Goal: Task Accomplishment & Management: Use online tool/utility

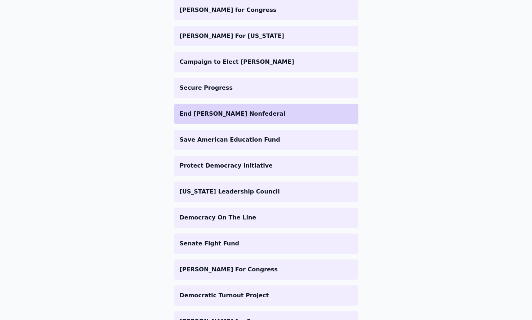
scroll to position [201, 0]
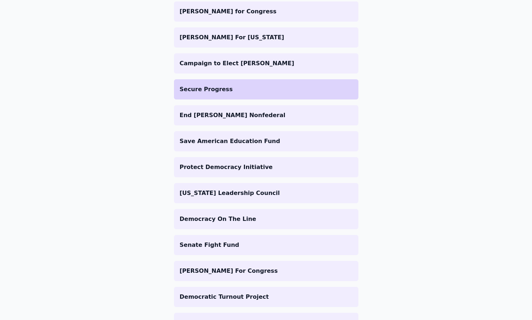
click at [242, 87] on p "Secure Progress" at bounding box center [266, 89] width 173 height 9
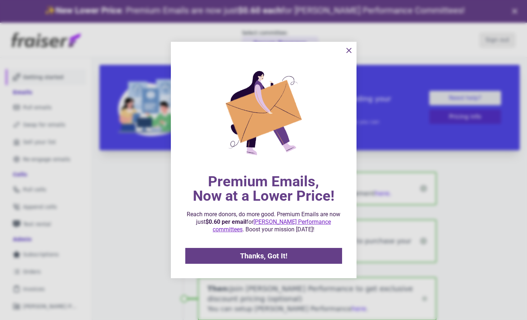
click at [345, 47] on icon "information" at bounding box center [348, 50] width 9 height 9
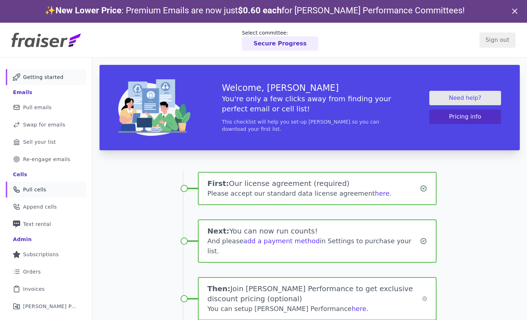
click at [41, 188] on span "Pull cells" at bounding box center [34, 189] width 23 height 7
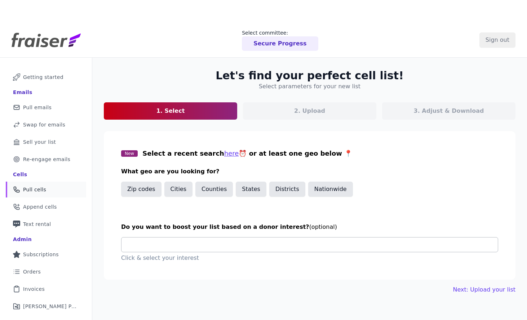
click at [181, 222] on section "New Select a recent search here ⏰ or at least one geo below 📍 What geo are you …" at bounding box center [309, 205] width 411 height 148
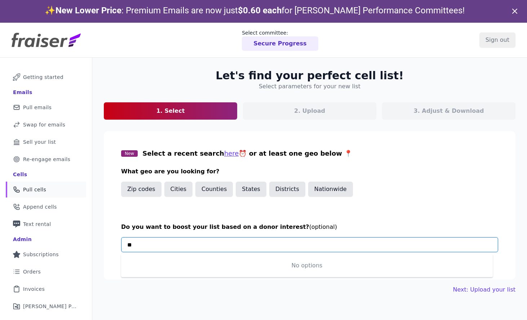
type input "*"
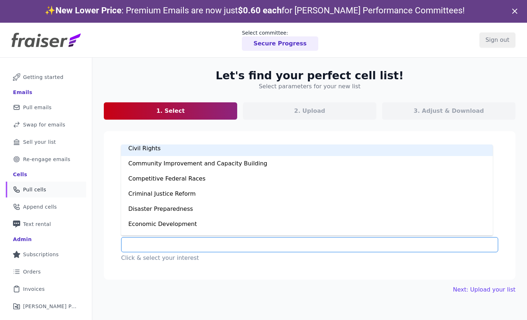
scroll to position [80, 0]
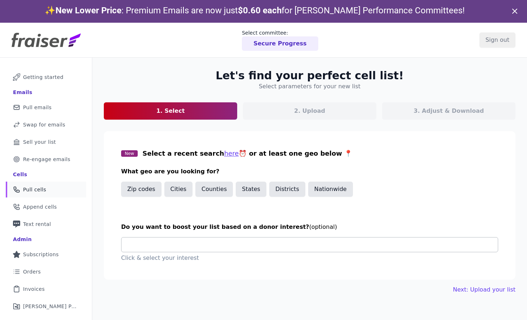
click at [205, 247] on input "text" at bounding box center [312, 244] width 370 height 14
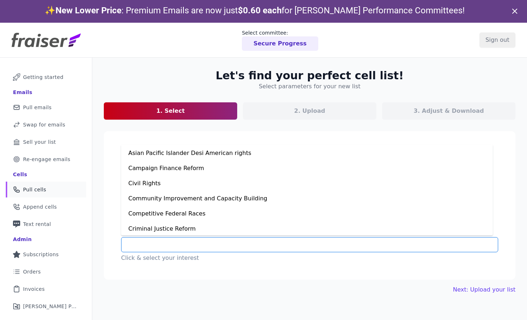
scroll to position [0, 0]
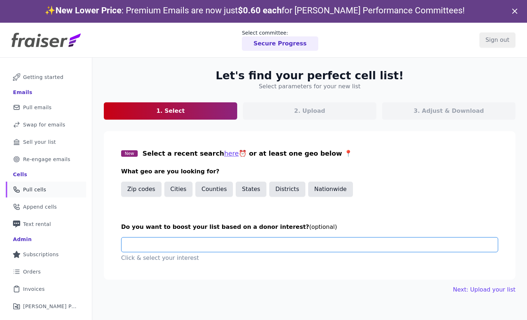
click at [190, 242] on input "text" at bounding box center [312, 244] width 370 height 14
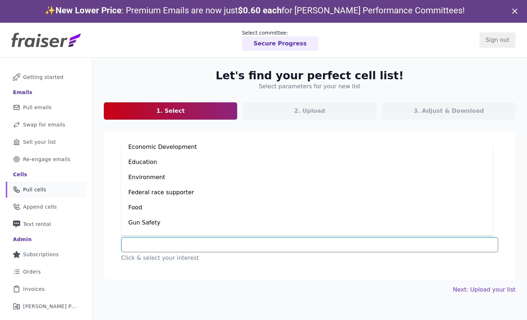
scroll to position [499, 0]
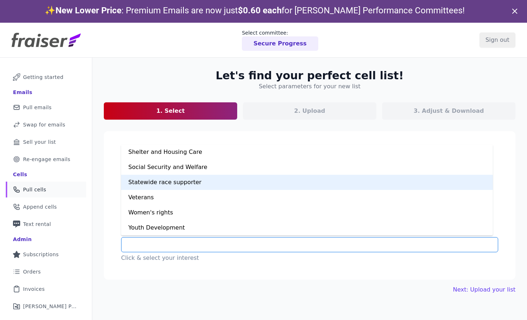
click at [216, 181] on div "Statewide race supporter" at bounding box center [306, 182] width 371 height 15
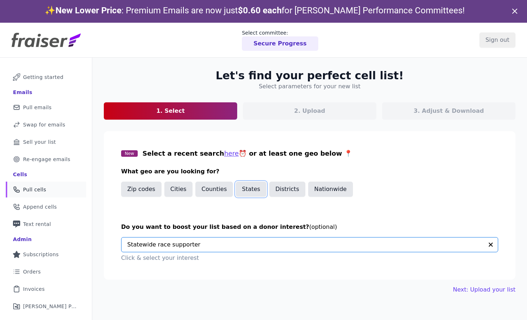
click at [242, 188] on button "States" at bounding box center [251, 189] width 31 height 15
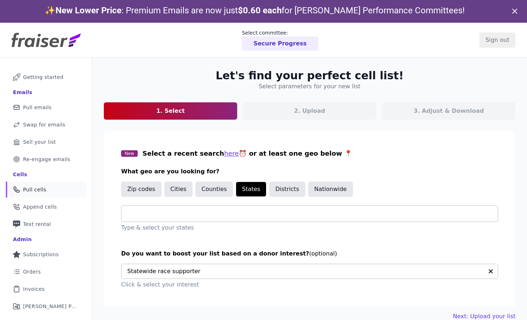
click at [193, 215] on input "text" at bounding box center [312, 213] width 370 height 9
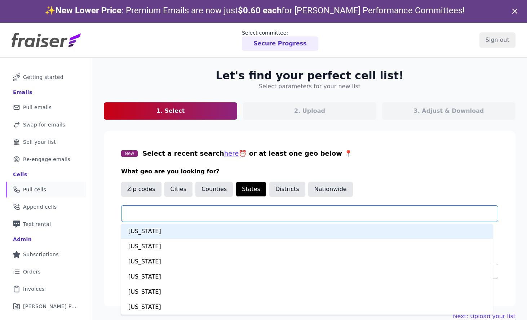
type input "*"
type input "***"
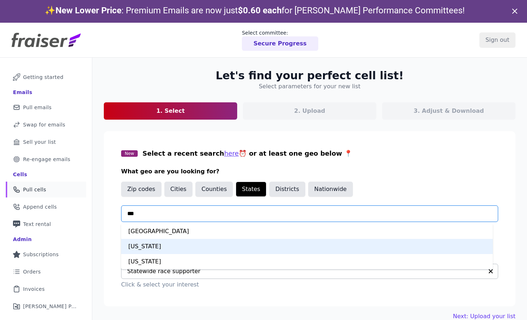
click at [148, 245] on div "Virginia" at bounding box center [306, 246] width 371 height 15
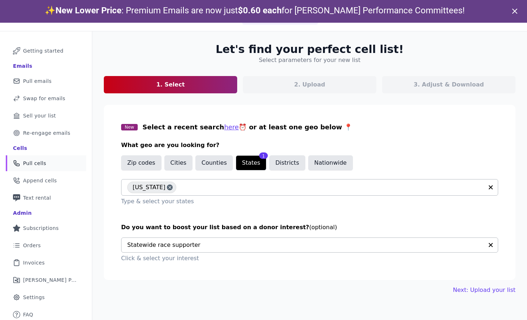
scroll to position [35, 0]
